Goal: Task Accomplishment & Management: Manage account settings

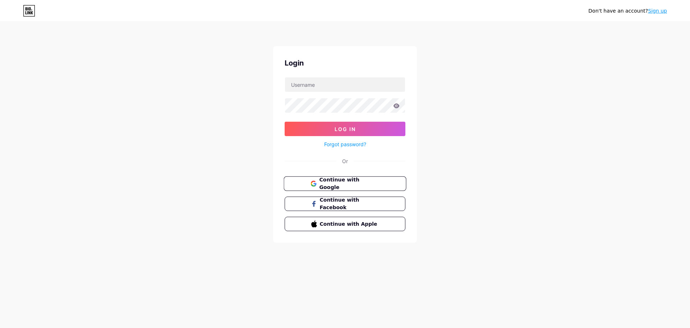
click at [348, 178] on button "Continue with Google" at bounding box center [345, 183] width 123 height 15
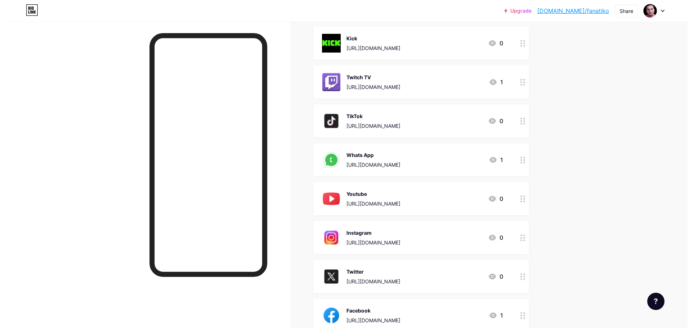
scroll to position [108, 0]
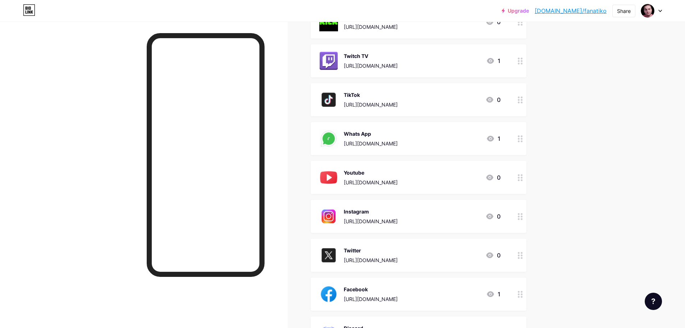
click at [522, 142] on div at bounding box center [520, 138] width 12 height 33
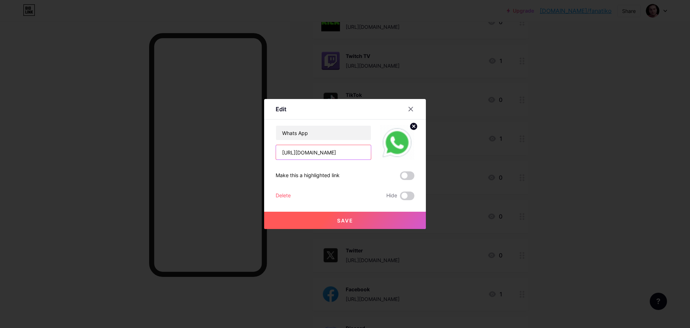
click at [324, 154] on input "[URL][DOMAIN_NAME]" at bounding box center [323, 152] width 95 height 14
paste input "ElYaknk47azLSypXWmQbUT"
type input "[URL][DOMAIN_NAME]"
click at [328, 134] on input "Whats App" at bounding box center [323, 132] width 95 height 14
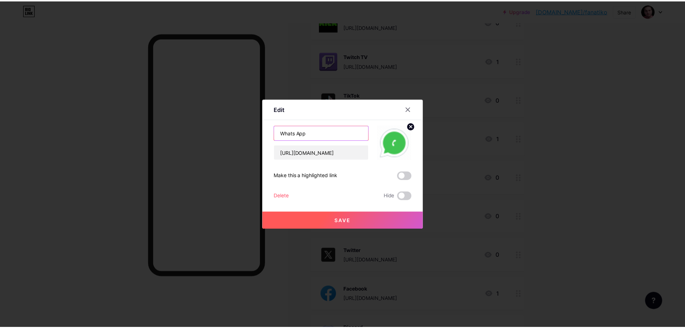
scroll to position [0, 0]
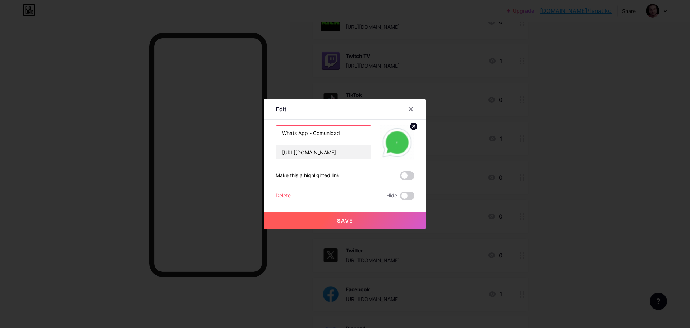
type input "Whats App - Comunidad"
click at [352, 222] on span "Save" at bounding box center [345, 220] width 16 height 6
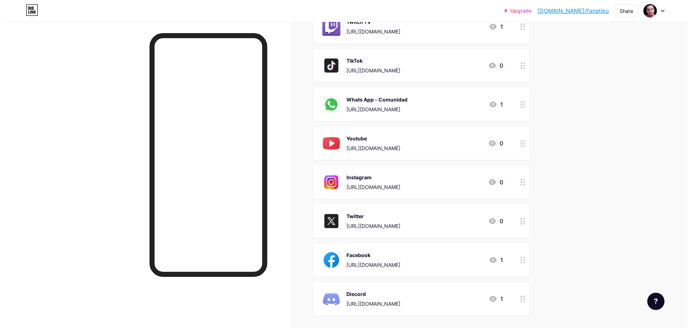
scroll to position [213, 0]
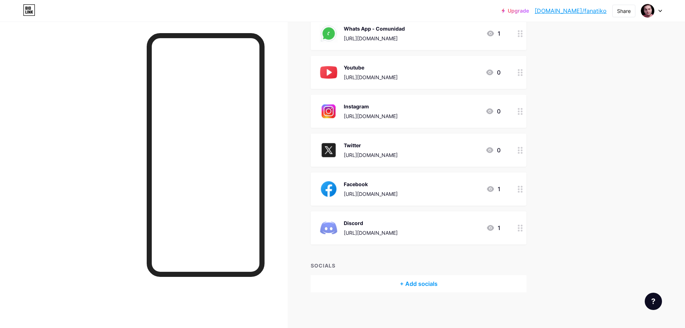
click at [398, 231] on div "[URL][DOMAIN_NAME]" at bounding box center [371, 233] width 54 height 8
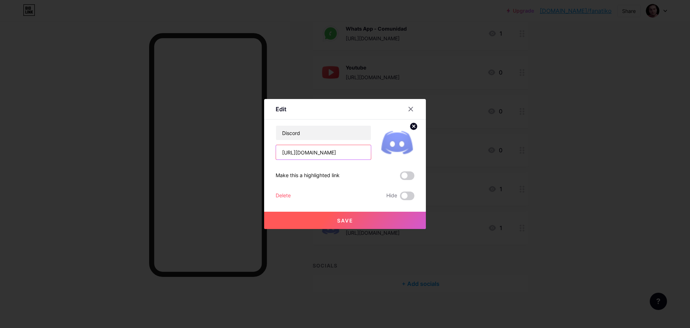
click at [352, 156] on input "[URL][DOMAIN_NAME]" at bounding box center [323, 152] width 95 height 14
drag, startPoint x: 365, startPoint y: 154, endPoint x: 210, endPoint y: 150, distance: 154.7
click at [210, 150] on div "Edit Content YouTube Play YouTube video without leaving your page. ADD Vimeo Pl…" at bounding box center [345, 164] width 690 height 328
paste input "com/invite/BDtVJVDfeZ"
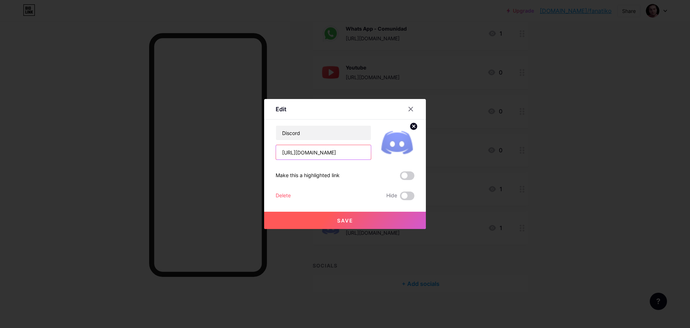
type input "[URL][DOMAIN_NAME]"
click at [353, 222] on button "Save" at bounding box center [345, 219] width 162 height 17
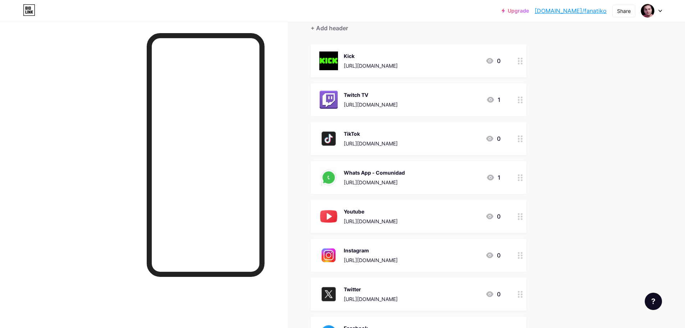
scroll to position [33, 0]
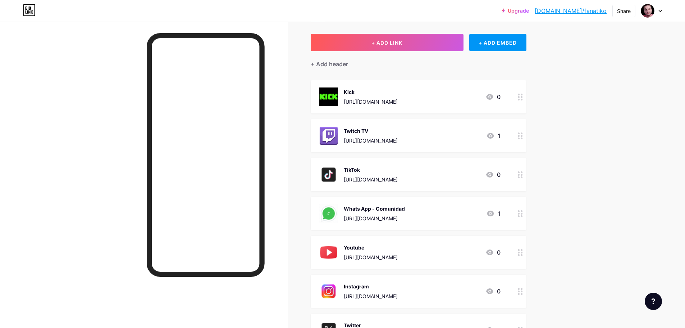
click at [405, 221] on div "[URL][DOMAIN_NAME]" at bounding box center [374, 218] width 61 height 8
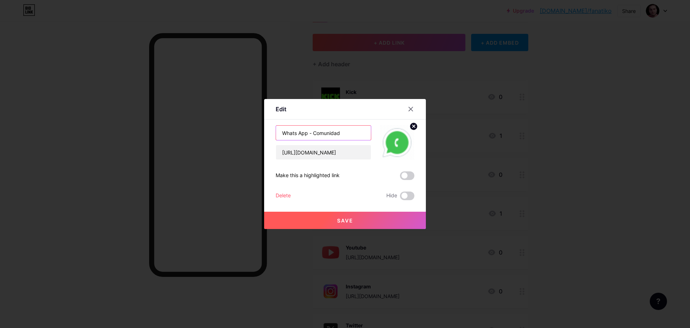
drag, startPoint x: 345, startPoint y: 132, endPoint x: 307, endPoint y: 134, distance: 37.4
click at [307, 134] on input "Whats App - Comunidad" at bounding box center [323, 132] width 95 height 14
type input "Whats App"
click at [338, 222] on span "Save" at bounding box center [345, 220] width 16 height 6
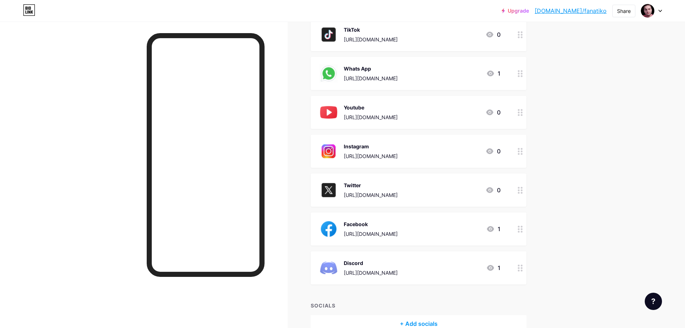
scroll to position [141, 0]
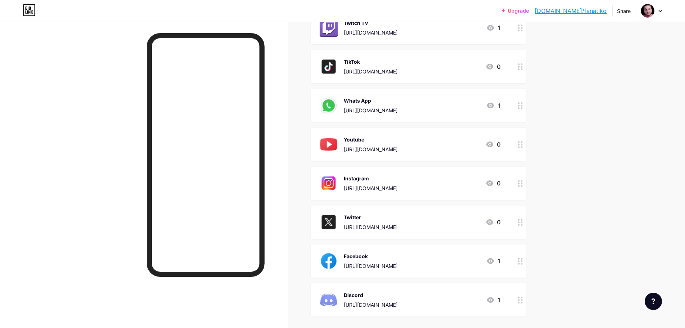
click at [383, 113] on div "[URL][DOMAIN_NAME]" at bounding box center [371, 110] width 54 height 8
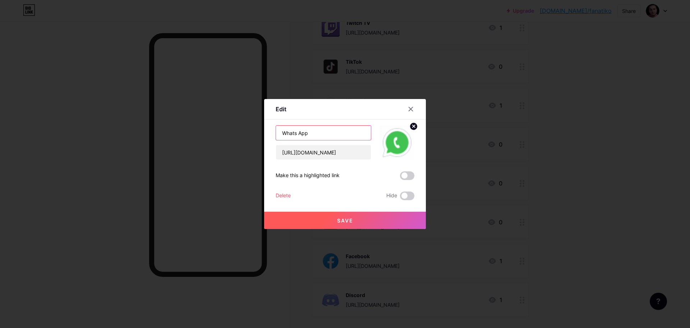
click at [338, 134] on input "Whats App" at bounding box center [323, 132] width 95 height 14
drag, startPoint x: 345, startPoint y: 130, endPoint x: 206, endPoint y: 124, distance: 139.3
click at [208, 124] on div "Edit Content YouTube Play YouTube video without leaving your page. ADD Vimeo Pl…" at bounding box center [345, 164] width 690 height 328
paste input "𝐖𝐡𝐚𝐭𝐬𝐀𝐩𝐩 - 𝐂𝐨𝐦𝐮𝐧𝐢𝐝𝐚𝐝"
type input "𝐖𝐡𝐚𝐭𝐬𝐀𝐩𝐩 - 𝐂𝐨𝐦𝐮𝐧𝐢𝐝𝐚𝐝"
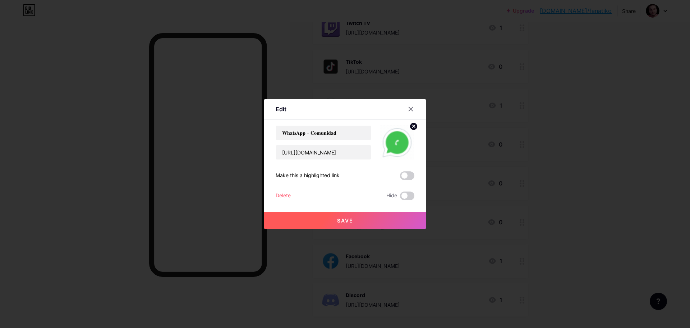
click at [339, 219] on span "Save" at bounding box center [345, 220] width 16 height 6
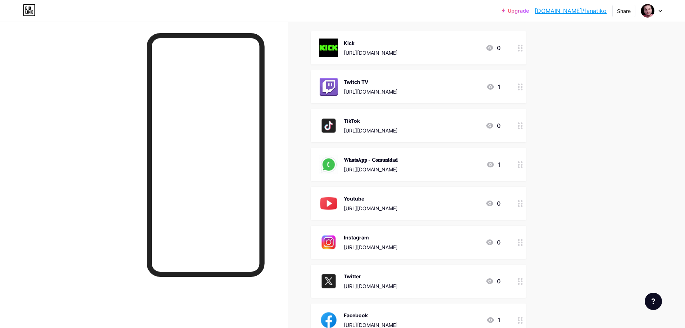
scroll to position [69, 0]
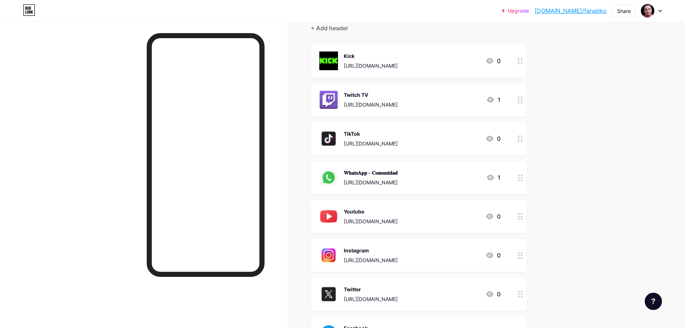
click at [352, 56] on div "Kick" at bounding box center [371, 56] width 54 height 8
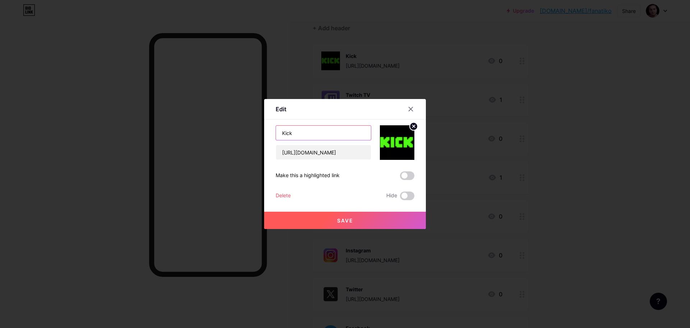
drag, startPoint x: 204, startPoint y: 121, endPoint x: 198, endPoint y: 121, distance: 6.1
click at [199, 121] on div "Edit Content YouTube Play YouTube video without leaving your page. ADD Vimeo Pl…" at bounding box center [345, 164] width 690 height 328
click at [293, 131] on input "Kick" at bounding box center [323, 132] width 95 height 14
paste input "𝗞𝗶𝗰𝗸"
drag, startPoint x: 289, startPoint y: 127, endPoint x: 305, endPoint y: 135, distance: 18.0
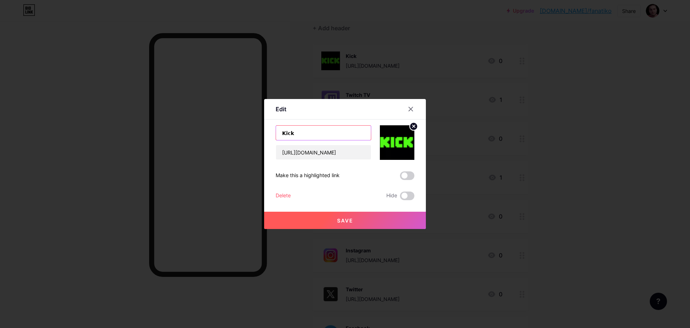
click at [288, 128] on input "𝗞𝗶𝗰𝗸" at bounding box center [323, 132] width 95 height 14
drag, startPoint x: 308, startPoint y: 134, endPoint x: 267, endPoint y: 138, distance: 41.1
click at [233, 137] on div "Edit Content YouTube Play YouTube video without leaving your page. ADD Vimeo Pl…" at bounding box center [345, 164] width 690 height 328
paste input "𝐢𝐜𝐤"
type input "𝐊𝐢𝐜𝐤"
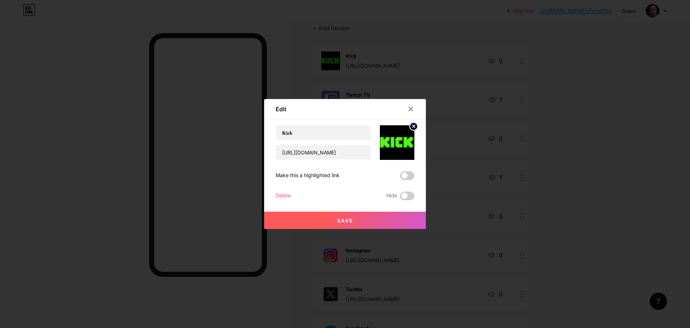
click at [367, 225] on button "Save" at bounding box center [345, 219] width 162 height 17
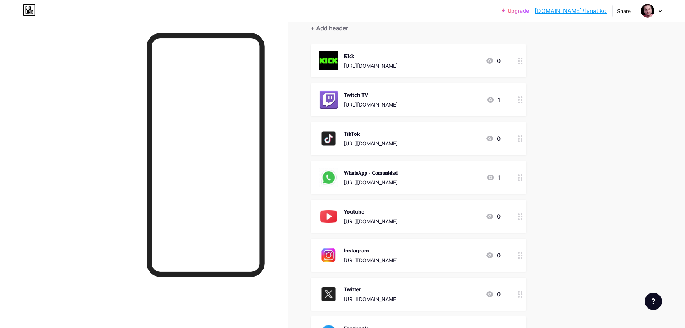
click at [367, 93] on div "Twitch TV" at bounding box center [371, 95] width 54 height 8
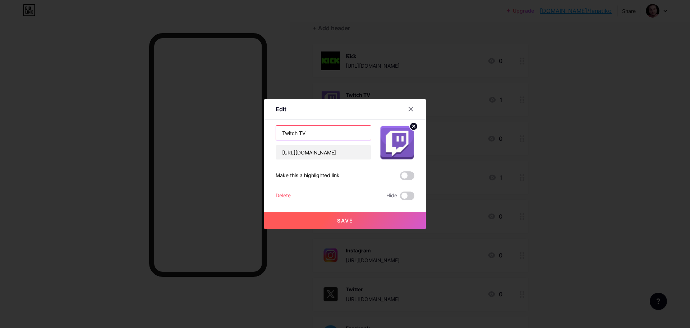
drag, startPoint x: 331, startPoint y: 136, endPoint x: 212, endPoint y: 136, distance: 118.6
click at [212, 136] on div "Edit Content YouTube Play YouTube video without leaving your page. ADD Vimeo Pl…" at bounding box center [345, 164] width 690 height 328
click at [322, 134] on input "Twitch TV" at bounding box center [323, 132] width 95 height 14
paste input "𝐓𝐰𝐢𝐭𝐜𝐡 𝐓𝐕"
type input "𝐓𝐰𝐢𝐭𝐜𝐡 𝐓𝐕"
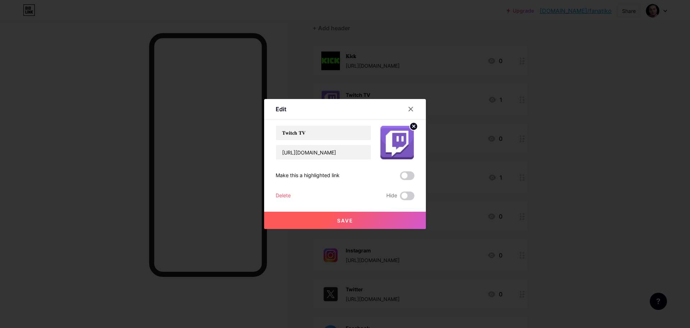
click at [325, 218] on button "Save" at bounding box center [345, 219] width 162 height 17
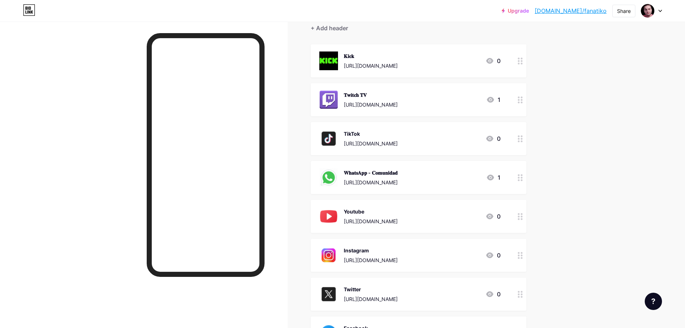
click at [353, 133] on div "TikTok" at bounding box center [371, 134] width 54 height 8
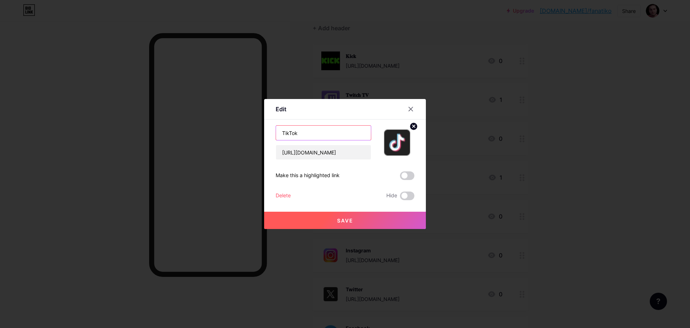
drag, startPoint x: 304, startPoint y: 135, endPoint x: 226, endPoint y: 128, distance: 78.0
click at [226, 128] on div "Edit Content YouTube Play YouTube video without leaving your page. ADD Vimeo Pl…" at bounding box center [345, 164] width 690 height 328
click at [310, 135] on input "TikTok" at bounding box center [323, 132] width 95 height 14
paste input "𝐓𝐢𝐤𝐓𝐨𝐤"
type input "𝐓𝐢𝐤𝐓𝐨𝐤"
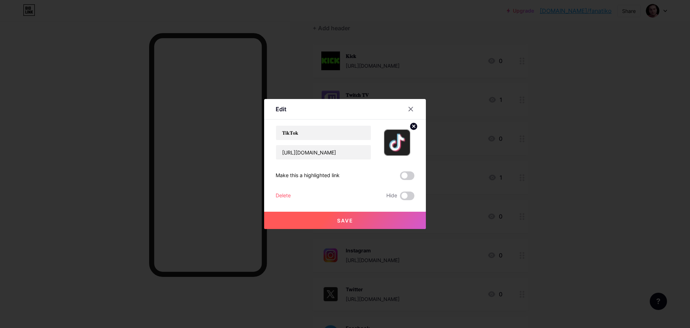
click at [347, 221] on span "Save" at bounding box center [345, 220] width 16 height 6
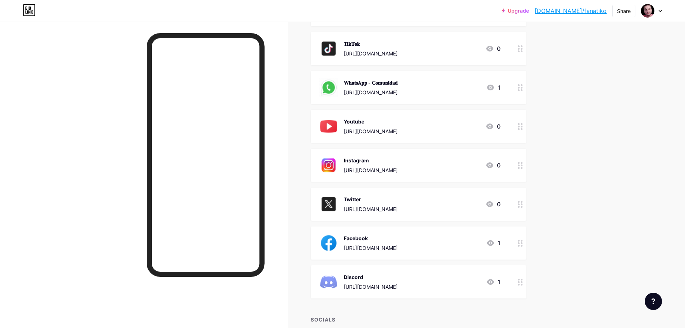
scroll to position [177, 0]
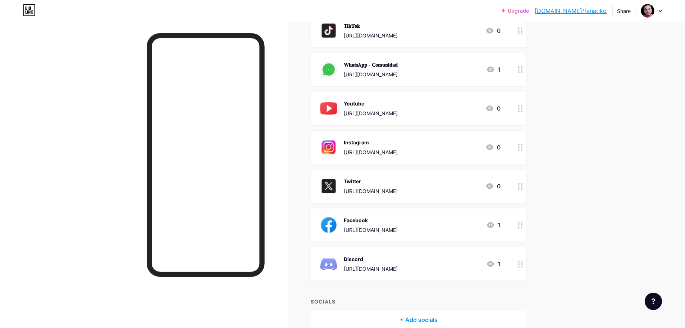
click at [360, 101] on div "Youtube" at bounding box center [371, 104] width 54 height 8
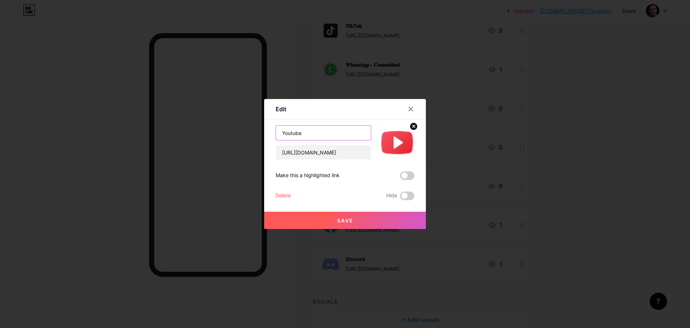
drag, startPoint x: 330, startPoint y: 135, endPoint x: 222, endPoint y: 125, distance: 108.3
click at [222, 125] on div "Edit Content YouTube Play YouTube video without leaving your page. ADD Vimeo Pl…" at bounding box center [345, 164] width 690 height 328
click at [331, 138] on input "Youtube" at bounding box center [323, 132] width 95 height 14
drag, startPoint x: 334, startPoint y: 135, endPoint x: 194, endPoint y: 128, distance: 139.3
click at [194, 127] on div "Edit Content YouTube Play YouTube video without leaving your page. ADD Vimeo Pl…" at bounding box center [345, 164] width 690 height 328
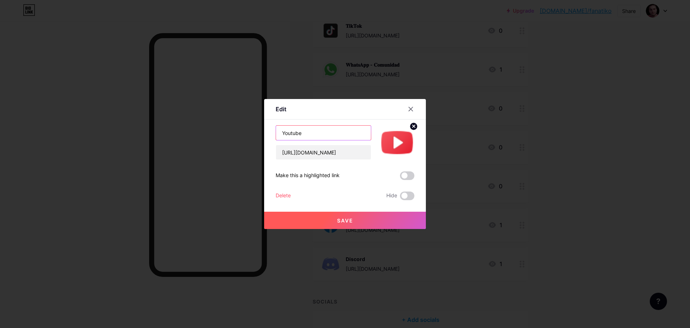
paste input "𝐘𝐨𝐮𝐓𝐮𝐛𝐞"
type input "𝐘𝐨𝐮𝐓𝐮𝐛𝐞"
click at [331, 224] on button "Save" at bounding box center [345, 219] width 162 height 17
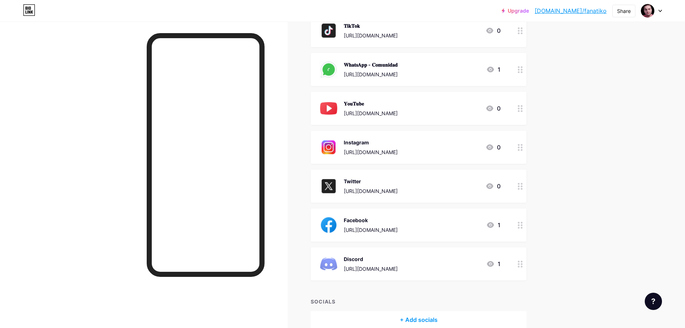
click at [362, 140] on div "Instagram" at bounding box center [371, 142] width 54 height 8
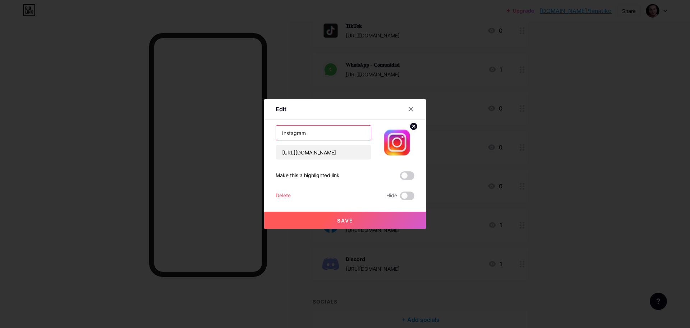
drag, startPoint x: 329, startPoint y: 131, endPoint x: 210, endPoint y: 128, distance: 119.0
click at [210, 128] on div "Edit Content YouTube Play YouTube video without leaving your page. ADD Vimeo Pl…" at bounding box center [345, 164] width 690 height 328
click at [339, 131] on input "Instagram" at bounding box center [323, 132] width 95 height 14
drag, startPoint x: 303, startPoint y: 132, endPoint x: 231, endPoint y: 138, distance: 72.6
click at [178, 128] on div "Edit Content YouTube Play YouTube video without leaving your page. ADD Vimeo Pl…" at bounding box center [345, 164] width 690 height 328
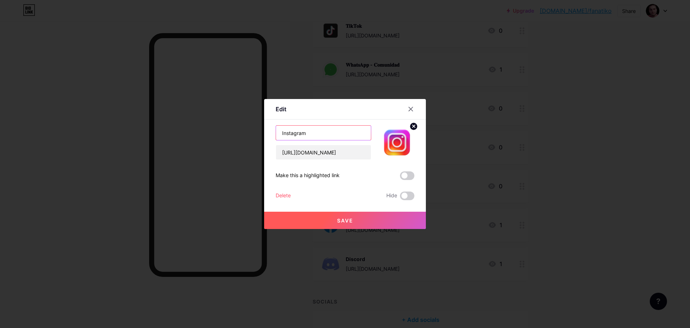
paste input "𝐈𝐧𝐬𝐭𝐚𝐠𝐫𝐚𝐦"
type input "𝐈𝐧𝐬𝐭𝐚𝐠𝐫𝐚𝐦"
click at [343, 214] on button "Save" at bounding box center [345, 219] width 162 height 17
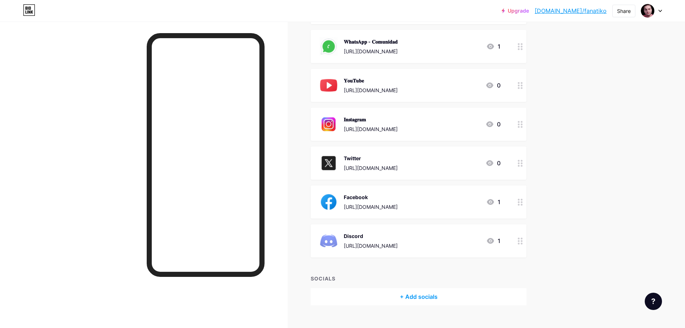
scroll to position [213, 0]
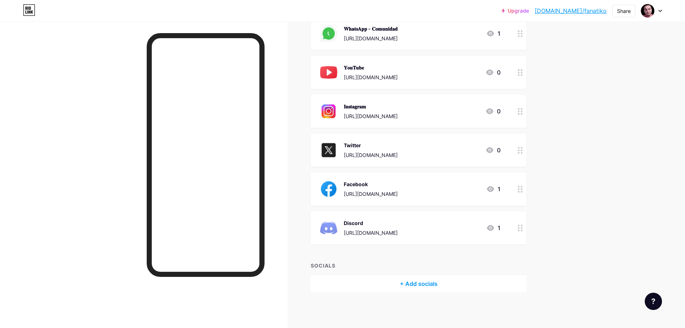
click at [351, 144] on div "Twitter" at bounding box center [371, 145] width 54 height 8
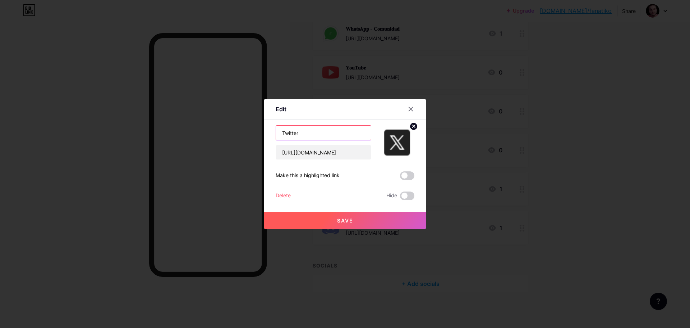
drag, startPoint x: 214, startPoint y: 125, endPoint x: 206, endPoint y: 124, distance: 8.7
click at [206, 124] on div "Edit Content YouTube Play YouTube video without leaving your page. ADD Vimeo Pl…" at bounding box center [345, 164] width 690 height 328
click at [308, 137] on input "Twitter" at bounding box center [323, 132] width 95 height 14
drag, startPoint x: 327, startPoint y: 134, endPoint x: 217, endPoint y: 144, distance: 110.8
click at [226, 142] on div "Edit Content YouTube Play YouTube video without leaving your page. ADD Vimeo Pl…" at bounding box center [345, 164] width 690 height 328
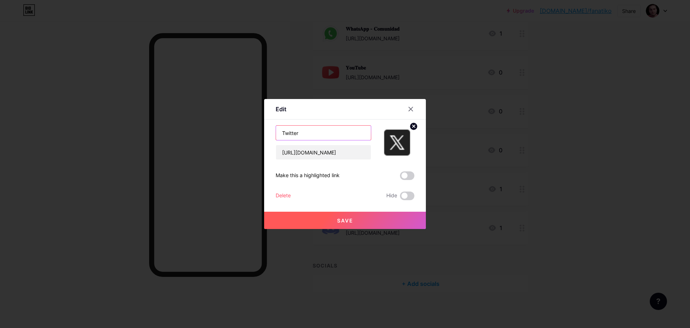
paste input "𝐓𝐰𝐢𝐭𝐭𝐞𝐫"
type input "𝐓𝐰𝐢𝐭𝐭𝐞𝐫"
click at [347, 224] on button "Save" at bounding box center [345, 219] width 162 height 17
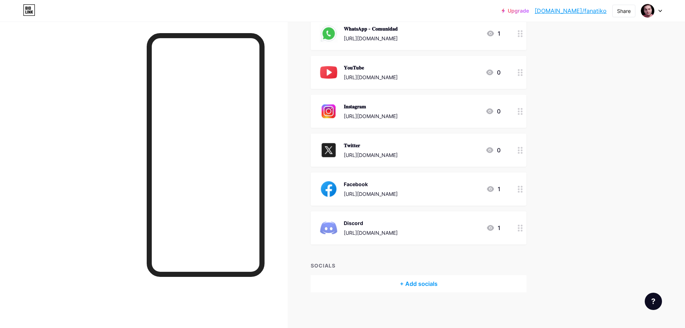
click at [364, 182] on div "Facebook" at bounding box center [371, 184] width 54 height 8
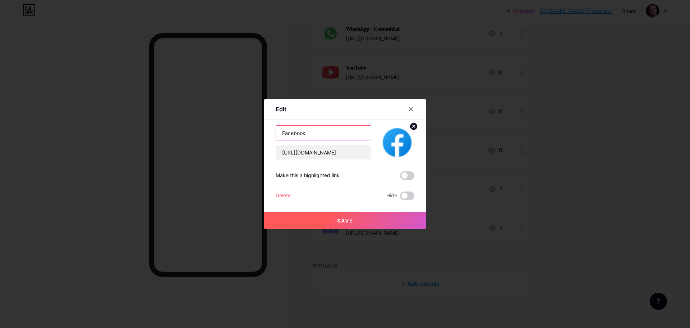
drag, startPoint x: 295, startPoint y: 134, endPoint x: 239, endPoint y: 133, distance: 55.7
click at [236, 132] on div "Edit Content YouTube Play YouTube video without leaving your page. ADD Vimeo Pl…" at bounding box center [345, 164] width 690 height 328
click at [313, 132] on input "Facebook" at bounding box center [323, 132] width 95 height 14
drag, startPoint x: 302, startPoint y: 132, endPoint x: 190, endPoint y: 124, distance: 112.4
click at [190, 124] on div "Edit Content YouTube Play YouTube video without leaving your page. ADD Vimeo Pl…" at bounding box center [345, 164] width 690 height 328
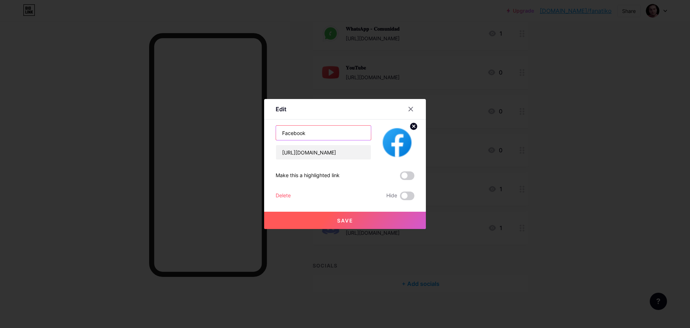
paste input "𝐅𝐚𝐜𝐞𝐛𝐨𝐨𝐤"
type input "𝐅𝐚𝐜𝐞𝐛𝐨𝐨𝐤"
click at [333, 224] on button "Save" at bounding box center [345, 219] width 162 height 17
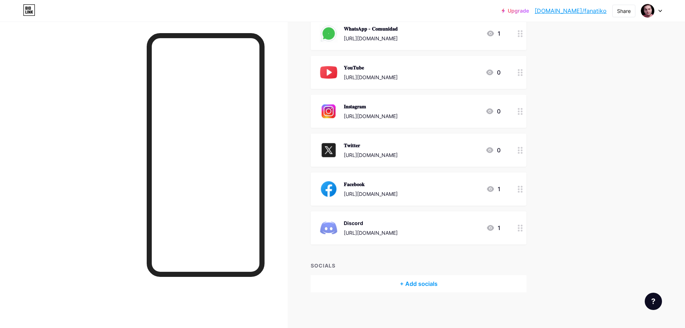
click at [357, 220] on div "Discord" at bounding box center [371, 223] width 54 height 8
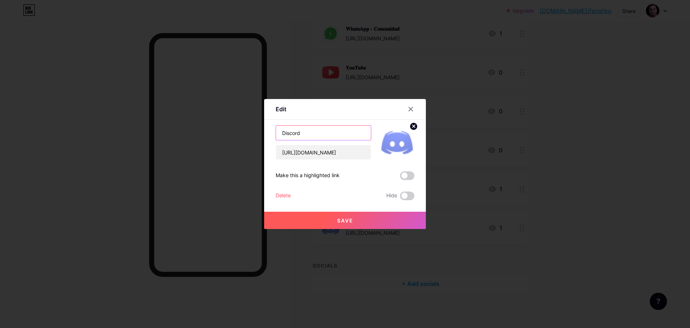
drag, startPoint x: 319, startPoint y: 128, endPoint x: 227, endPoint y: 124, distance: 92.2
click at [227, 124] on div "Edit Content YouTube Play YouTube video without leaving your page. ADD Vimeo Pl…" at bounding box center [345, 164] width 690 height 328
click at [322, 126] on input "Discord" at bounding box center [323, 132] width 95 height 14
paste input "𝐃𝐢𝐬𝐜𝐨𝐫𝐝"
type input "𝐃𝐢𝐬𝐜𝐨𝐫𝐝"
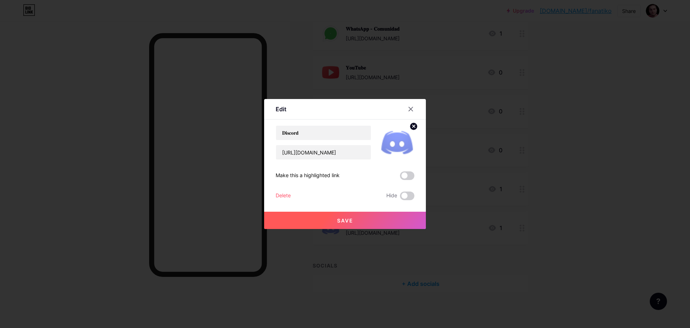
click at [342, 219] on span "Save" at bounding box center [345, 220] width 16 height 6
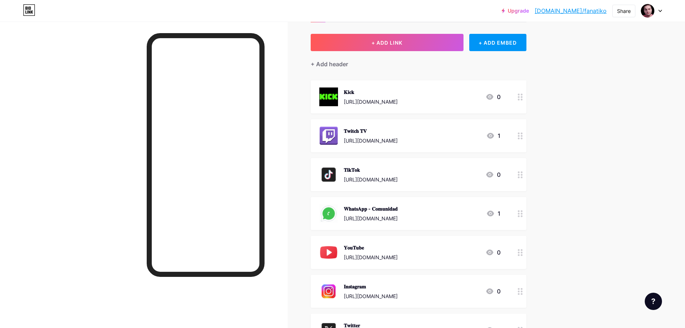
scroll to position [0, 0]
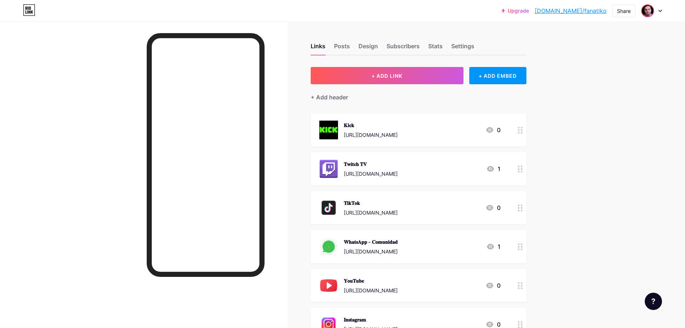
click at [647, 11] on img at bounding box center [648, 11] width 12 height 12
click at [594, 47] on div "[DOMAIN_NAME]/fanatiko" at bounding box center [620, 50] width 54 height 6
click at [349, 47] on div "Posts" at bounding box center [342, 48] width 16 height 13
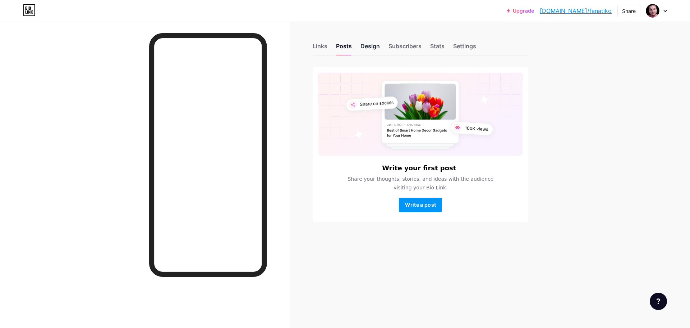
click at [364, 45] on div "Design" at bounding box center [370, 48] width 19 height 13
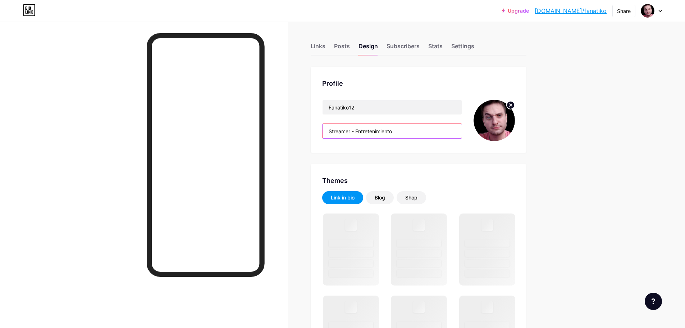
drag, startPoint x: 399, startPoint y: 128, endPoint x: 289, endPoint y: 128, distance: 109.7
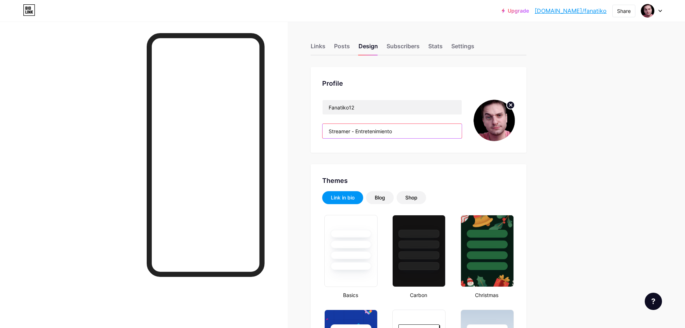
click at [401, 129] on input "Streamer - Entretenimiento" at bounding box center [391, 131] width 139 height 14
paste input "🎥 𝗦𝘁𝗿𝗲𝗮𝗺𝗲𝗿 - 𝗘𝗻𝘁𝗿𝗲𝘁𝗲𝗻𝗶𝗺𝗶𝗲𝗻𝘁𝗼"
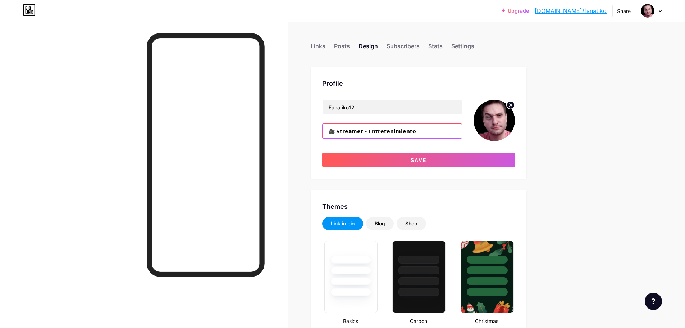
type input "🎥 𝗦𝘁𝗿𝗲𝗮𝗺𝗲𝗿 - 𝗘𝗻𝘁𝗿𝗲𝘁𝗲𝗻𝗶𝗺𝗶𝗲𝗻𝘁𝗼"
click at [386, 87] on div "Profile" at bounding box center [418, 83] width 193 height 10
drag, startPoint x: 366, startPoint y: 106, endPoint x: 264, endPoint y: 106, distance: 101.4
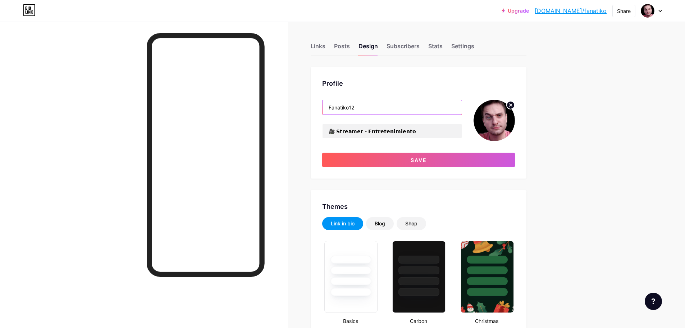
paste input "🔥 𝐅𝐀𝐍𝐀𝐓𝐈𝐊𝐎𝟏𝟐 (en mayúsculas para impacto)"
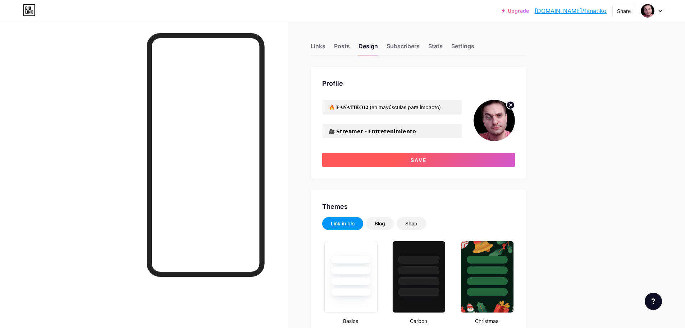
click at [427, 158] on span "Save" at bounding box center [419, 160] width 16 height 6
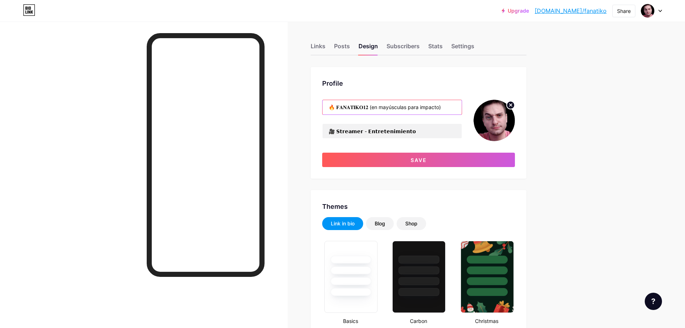
drag, startPoint x: 439, startPoint y: 107, endPoint x: 370, endPoint y: 110, distance: 69.1
click at [369, 110] on input "🔥 𝐅𝐀𝐍𝐀𝐓𝐈𝐊𝐎𝟏𝟐 (en mayúsculas para impacto)" at bounding box center [391, 107] width 139 height 14
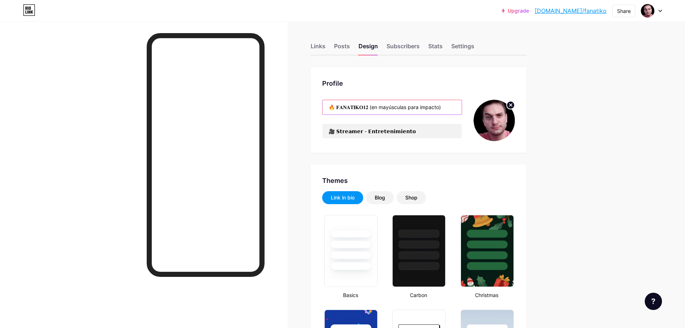
click at [370, 111] on input "🔥 𝐅𝐀𝐍𝐀𝐓𝐈𝐊𝐎𝟏𝟐 (en mayúsculas para impacto)" at bounding box center [391, 107] width 139 height 14
drag, startPoint x: 431, startPoint y: 107, endPoint x: 372, endPoint y: 109, distance: 58.3
click at [372, 109] on input "🔥 𝐅𝐀𝐍𝐀𝐓𝐈𝐊𝐎𝟏𝟐 (en mayúsculas para impacto)" at bounding box center [391, 107] width 139 height 14
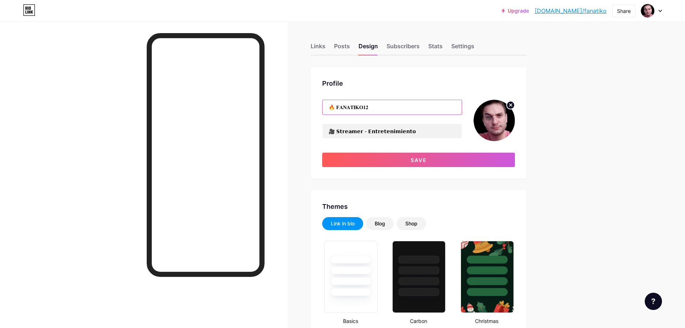
click at [333, 106] on input "🔥 𝐅𝐀𝐍𝐀𝐓𝐈𝐊𝐎𝟏𝟐" at bounding box center [391, 107] width 139 height 14
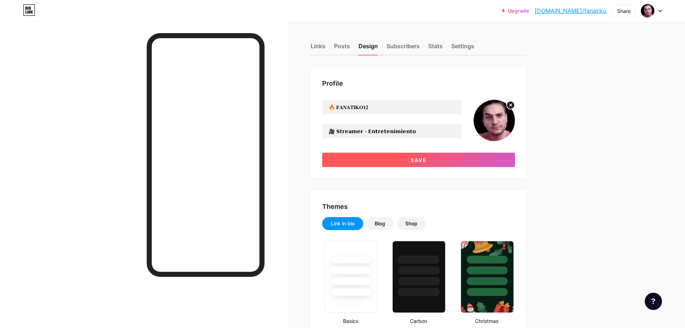
click at [412, 157] on button "Save" at bounding box center [418, 159] width 193 height 14
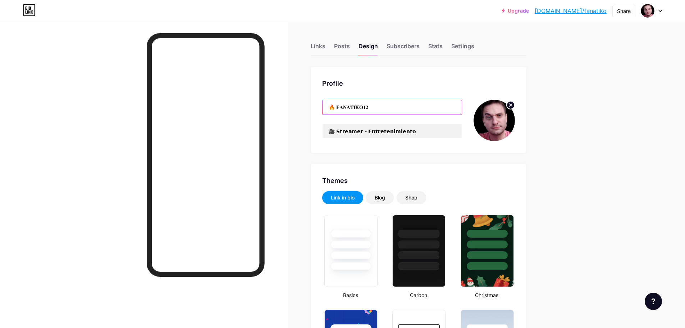
drag, startPoint x: 339, startPoint y: 108, endPoint x: 317, endPoint y: 109, distance: 21.2
click at [317, 109] on div "Profile 🔥 𝐅𝐀𝐍𝐀𝐓𝐈𝐊𝐎𝟏𝟐 🎥 𝗦𝘁𝗿𝗲𝗮𝗺𝗲𝗿 - 𝗘𝗻𝘁𝗿𝗲𝘁𝗲𝗻𝗶𝗺𝗶𝗲𝗻𝘁𝗼" at bounding box center [419, 110] width 216 height 86
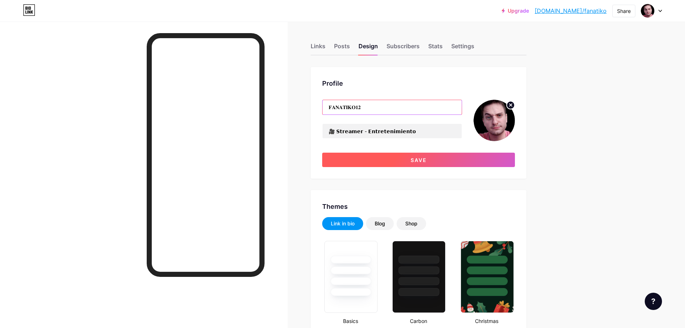
type input "𝐅𝐀𝐍𝐀𝐓𝐈𝐊𝐎𝟏𝟐"
click at [383, 159] on button "Save" at bounding box center [418, 159] width 193 height 14
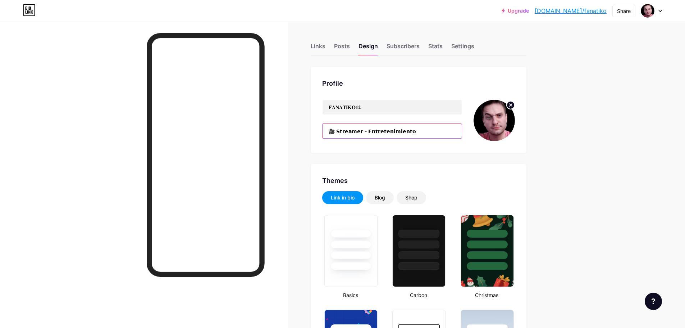
drag, startPoint x: 339, startPoint y: 133, endPoint x: 315, endPoint y: 130, distance: 24.0
click at [315, 130] on div "Profile 𝐅𝐀𝐍𝐀𝐓𝐈𝐊𝐎𝟏𝟐 🎥 𝗦𝘁𝗿𝗲𝗮𝗺𝗲𝗿 - 𝗘𝗻𝘁𝗿𝗲𝘁𝗲𝗻𝗶𝗺𝗶𝗲𝗻𝘁𝗼" at bounding box center [419, 110] width 216 height 86
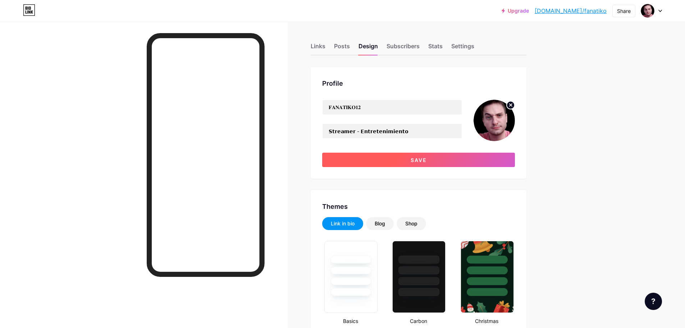
click at [396, 155] on button "Save" at bounding box center [418, 159] width 193 height 14
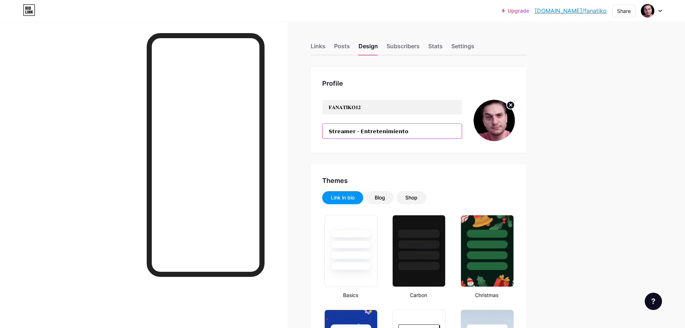
click at [331, 131] on input "𝗦𝘁𝗿𝗲𝗮𝗺𝗲𝗿 - 𝗘𝗻𝘁𝗿𝗲𝘁𝗲𝗻𝗶𝗺𝗶𝗲𝗻𝘁𝗼" at bounding box center [391, 131] width 139 height 14
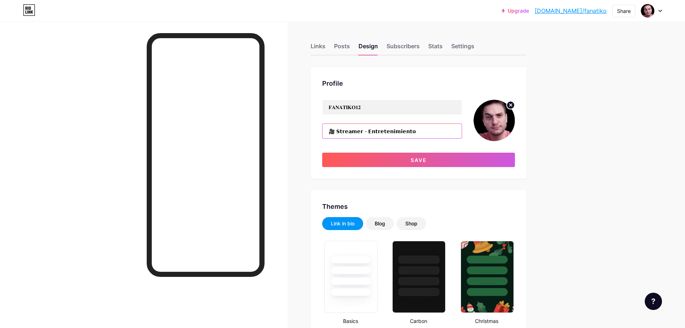
click at [336, 132] on input "🎥 𝗦𝘁𝗿𝗲𝗮𝗺𝗲𝗿 - 𝗘𝗻𝘁𝗿𝗲𝘁𝗲𝗻𝗶𝗺𝗶𝗲𝗻𝘁𝗼" at bounding box center [391, 131] width 139 height 14
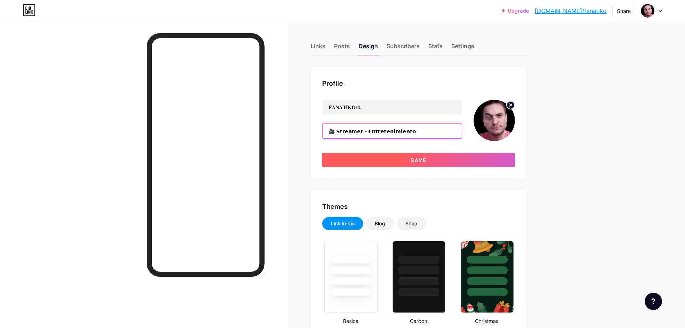
type input "🎥 𝗦𝘁𝗿𝗲𝗮𝗺𝗲𝗿 - 𝗘𝗻𝘁𝗿𝗲𝘁𝗲𝗻𝗶𝗺𝗶𝗲𝗻𝘁𝗼"
click at [393, 162] on button "Save" at bounding box center [418, 159] width 193 height 14
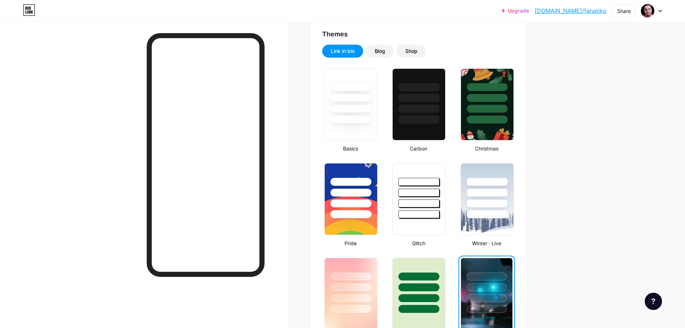
scroll to position [180, 0]
